Goal: Understand process/instructions: Learn about a topic

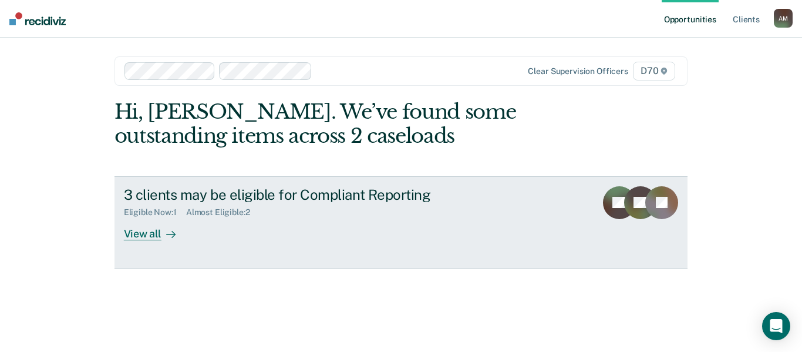
click at [147, 234] on div "View all" at bounding box center [157, 228] width 66 height 23
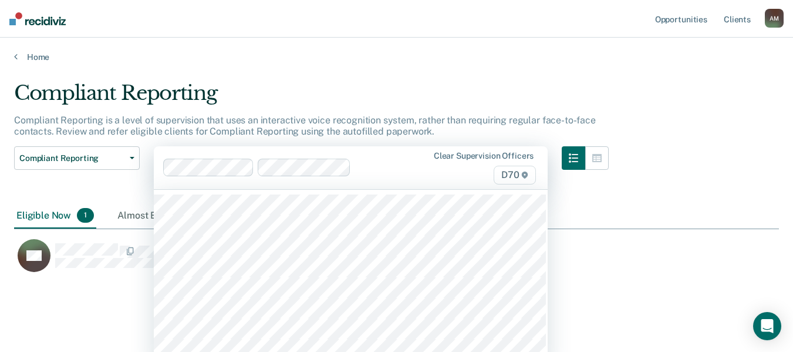
scroll to position [14, 0]
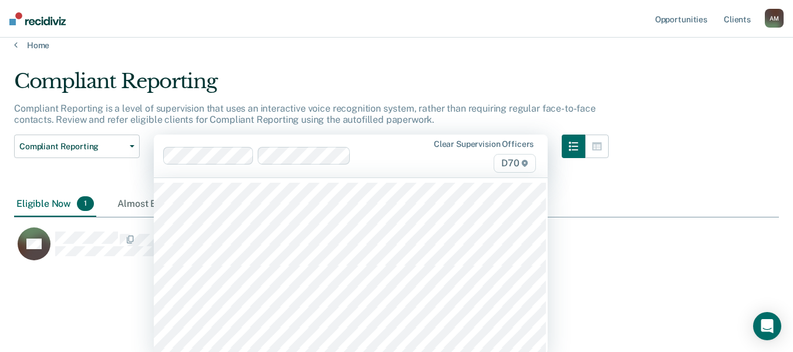
click at [178, 169] on html "Looks like you’re using Internet Explorer 11. For faster loading and a better e…" at bounding box center [396, 164] width 793 height 352
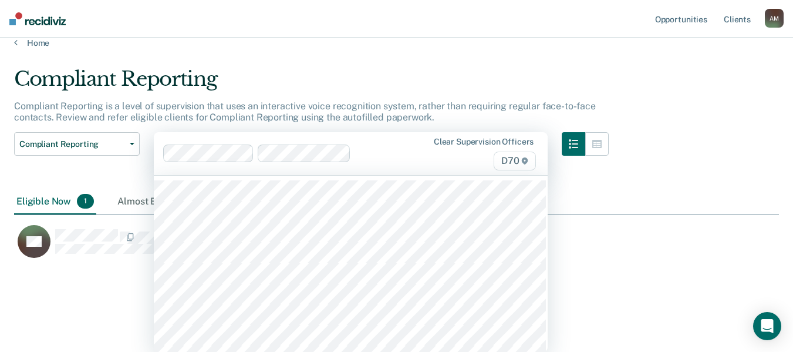
scroll to position [15, 0]
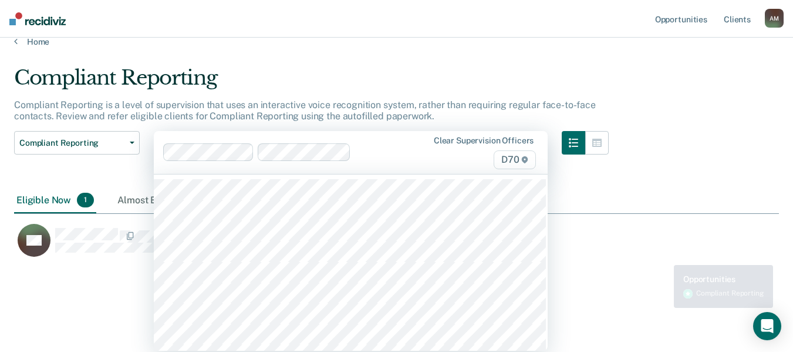
click at [674, 269] on div "JW" at bounding box center [348, 246] width 669 height 47
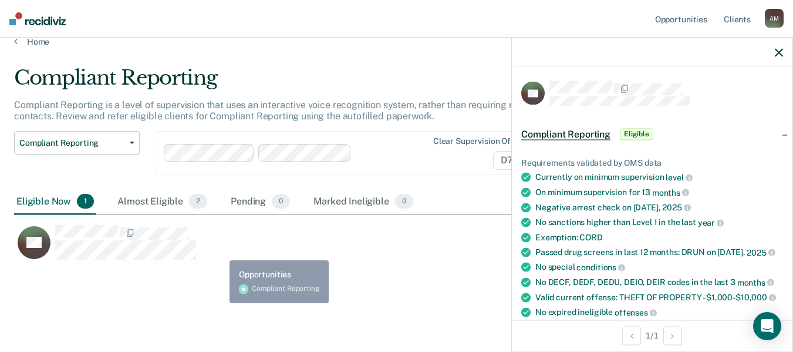
click at [253, 255] on div "JW Auto-fill referral" at bounding box center [341, 242] width 655 height 36
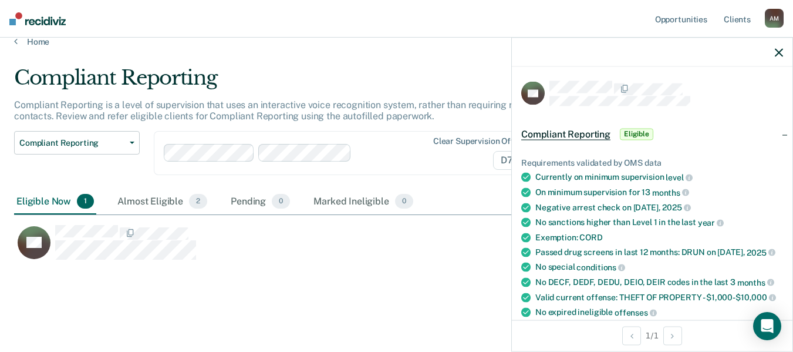
click at [301, 289] on div "Compliant Reporting Compliant Reporting is a level of supervision that uses an …" at bounding box center [396, 185] width 765 height 239
click at [785, 53] on div at bounding box center [652, 52] width 281 height 29
click at [775, 52] on icon "button" at bounding box center [779, 52] width 8 height 8
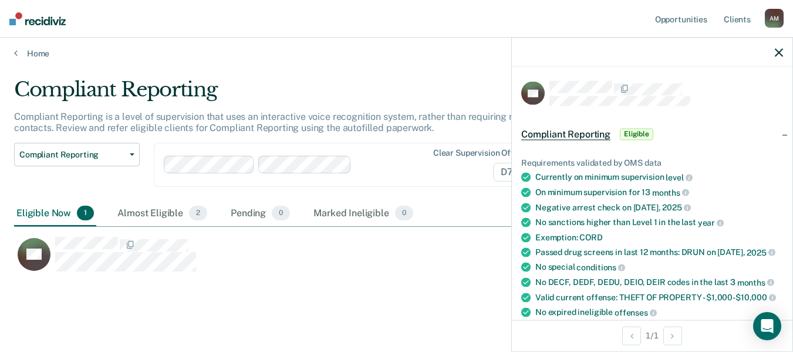
scroll to position [0, 0]
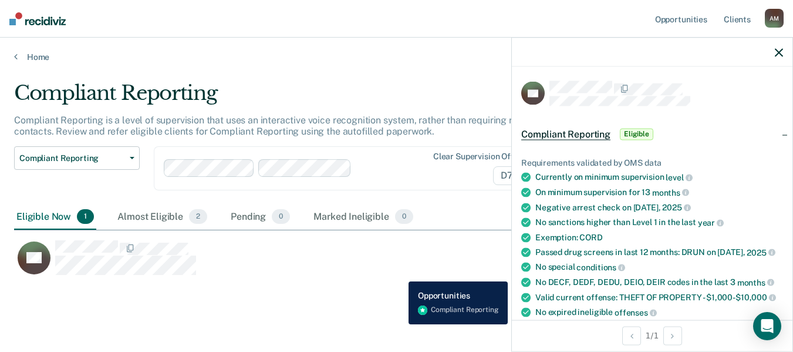
click at [400, 272] on div "JW Auto-fill referral" at bounding box center [341, 257] width 655 height 36
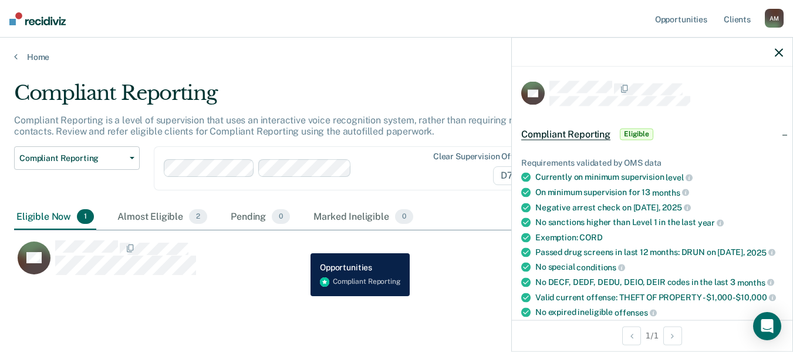
scroll to position [19, 0]
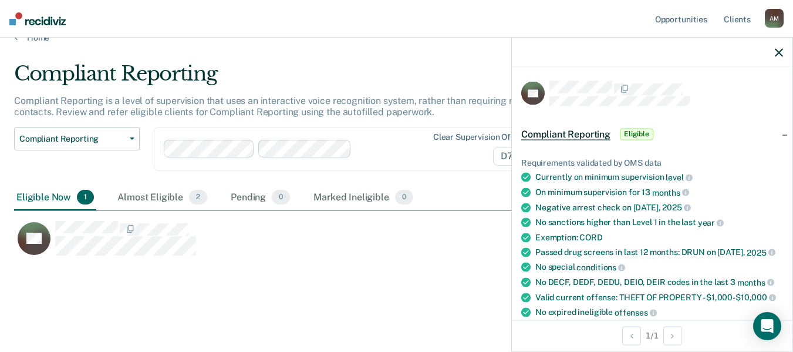
click at [777, 52] on icon "button" at bounding box center [779, 52] width 8 height 8
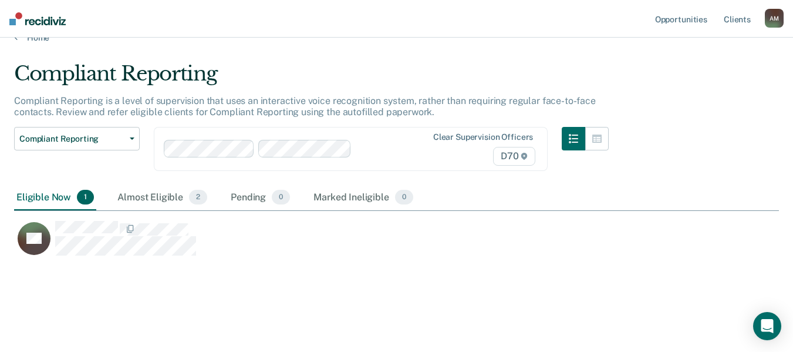
click at [84, 198] on span "1" at bounding box center [85, 197] width 17 height 15
click at [73, 194] on div "Eligible Now 1" at bounding box center [55, 198] width 82 height 26
click at [65, 197] on div "Eligible Now 1" at bounding box center [55, 198] width 82 height 26
click at [87, 191] on span "1" at bounding box center [85, 197] width 17 height 15
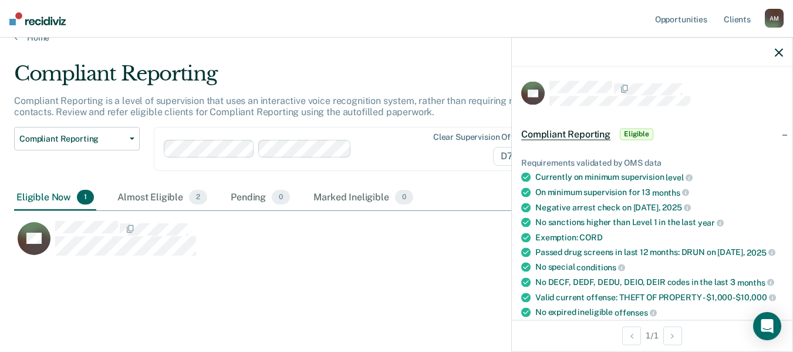
click at [566, 136] on span "Compliant Reporting" at bounding box center [565, 134] width 89 height 12
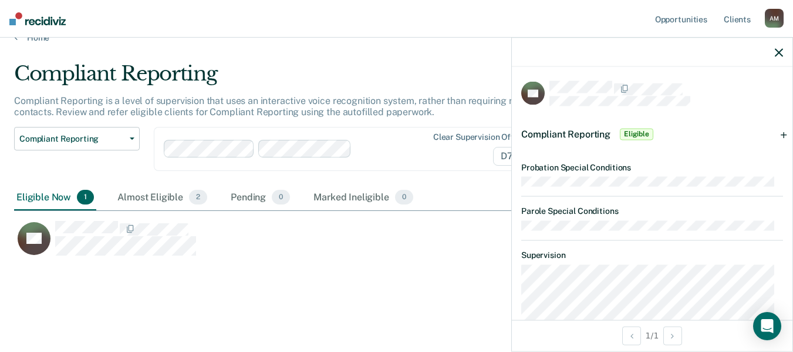
click at [311, 262] on div "JW" at bounding box center [348, 243] width 669 height 47
click at [777, 50] on icon "button" at bounding box center [779, 52] width 8 height 8
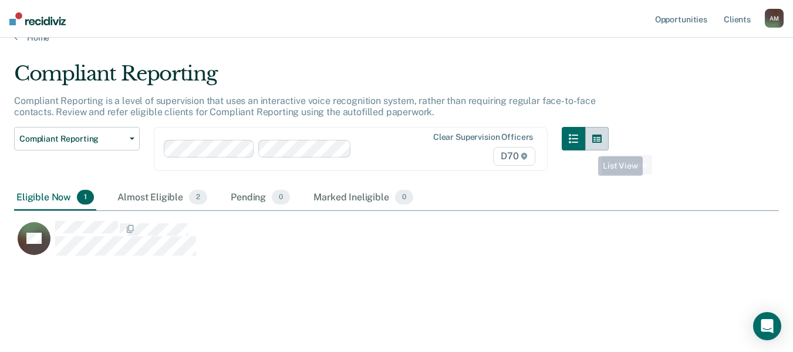
click at [602, 141] on icon "button" at bounding box center [596, 138] width 9 height 8
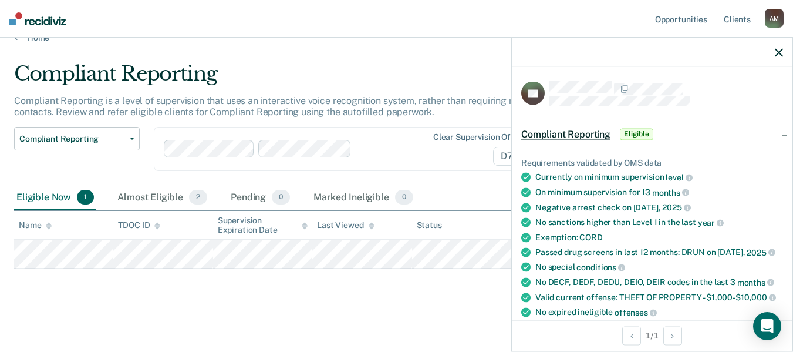
click at [135, 286] on div "Compliant Reporting Compliant Reporting is a level of supervision that uses an …" at bounding box center [396, 182] width 765 height 241
click at [782, 52] on icon "button" at bounding box center [779, 52] width 8 height 8
click at [264, 305] on main "Compliant Reporting Compliant Reporting is a level of supervision that uses an …" at bounding box center [396, 196] width 793 height 306
click at [227, 305] on main "Compliant Reporting Compliant Reporting is a level of supervision that uses an …" at bounding box center [396, 196] width 793 height 306
click at [783, 46] on div at bounding box center [652, 52] width 281 height 29
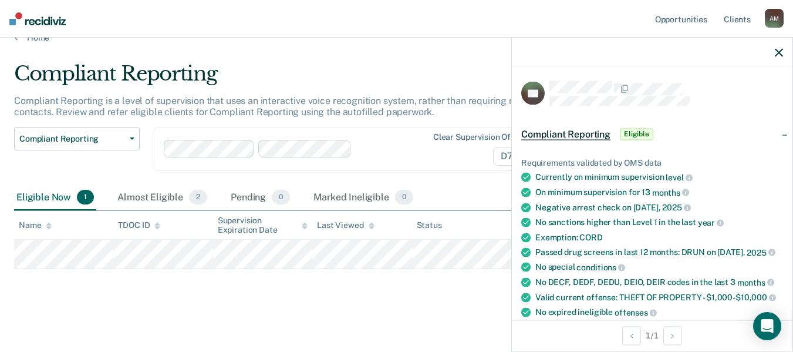
click at [777, 53] on icon "button" at bounding box center [779, 52] width 8 height 8
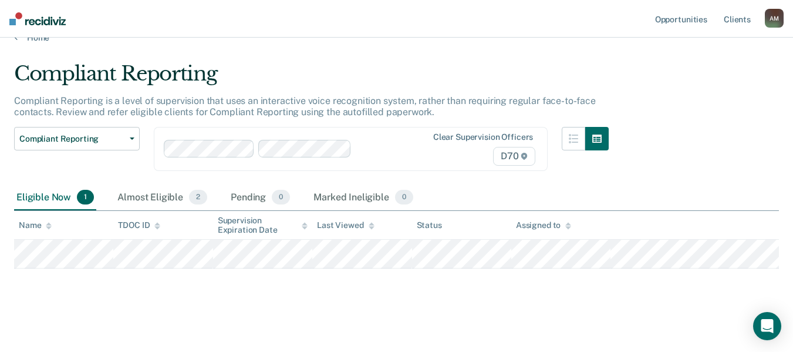
scroll to position [21, 0]
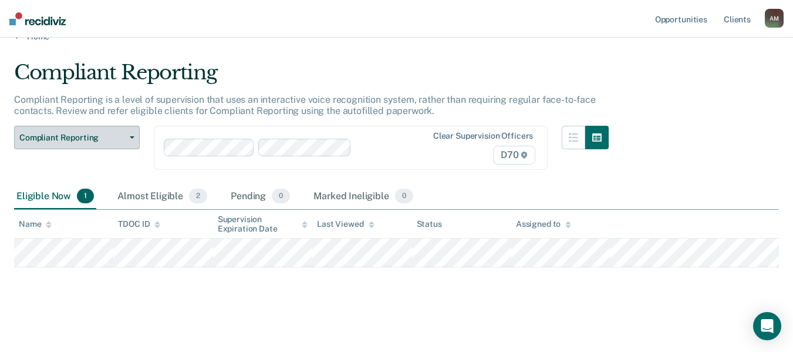
click at [123, 138] on span "Compliant Reporting" at bounding box center [72, 138] width 106 height 10
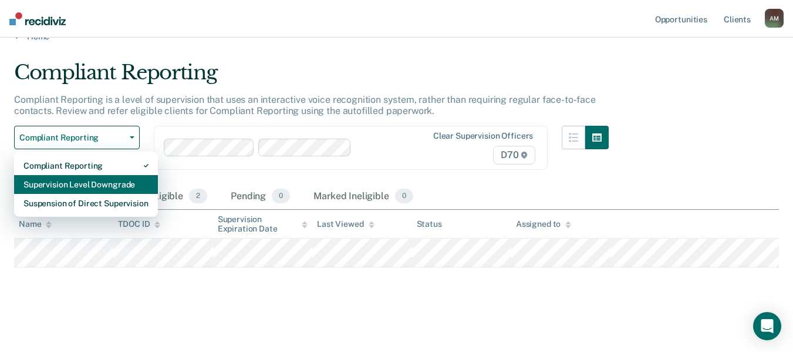
click at [106, 188] on div "Supervision Level Downgrade" at bounding box center [85, 184] width 125 height 19
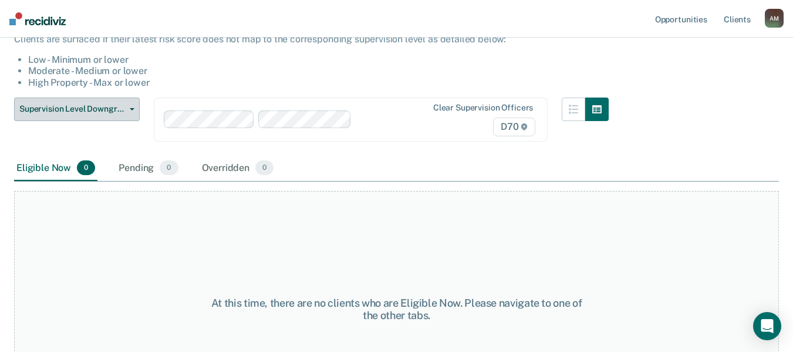
scroll to position [117, 0]
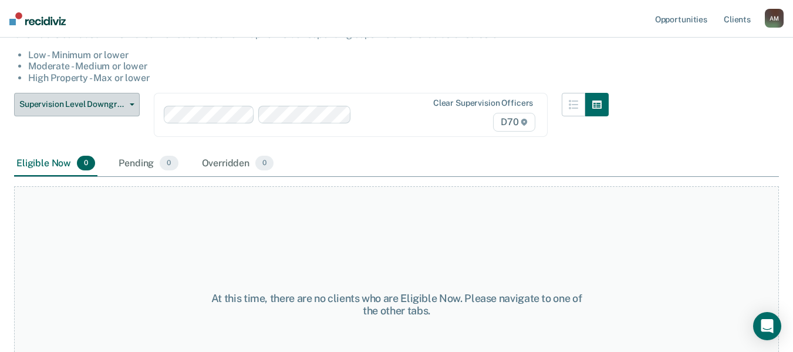
click at [112, 102] on span "Supervision Level Downgrade" at bounding box center [72, 104] width 106 height 10
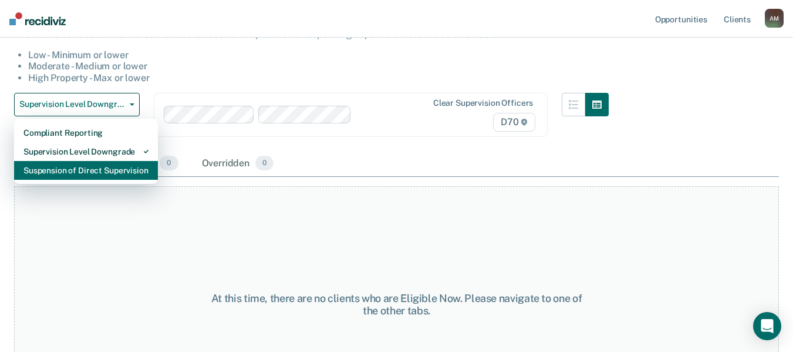
click at [113, 170] on div "Suspension of Direct Supervision" at bounding box center [85, 170] width 125 height 19
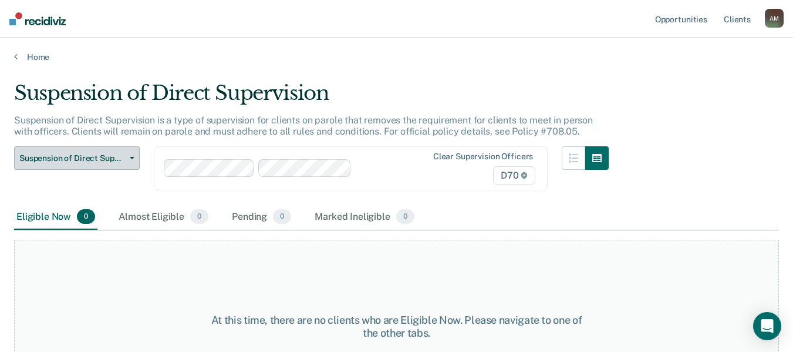
click at [102, 158] on span "Suspension of Direct Supervision" at bounding box center [72, 158] width 106 height 10
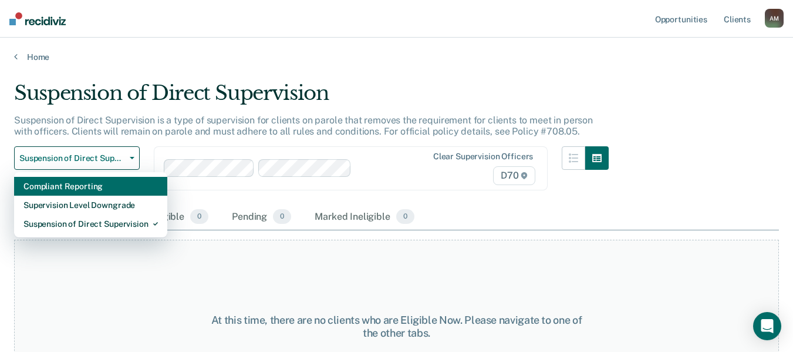
click at [102, 186] on div "Compliant Reporting" at bounding box center [90, 186] width 134 height 19
